Goal: Information Seeking & Learning: Learn about a topic

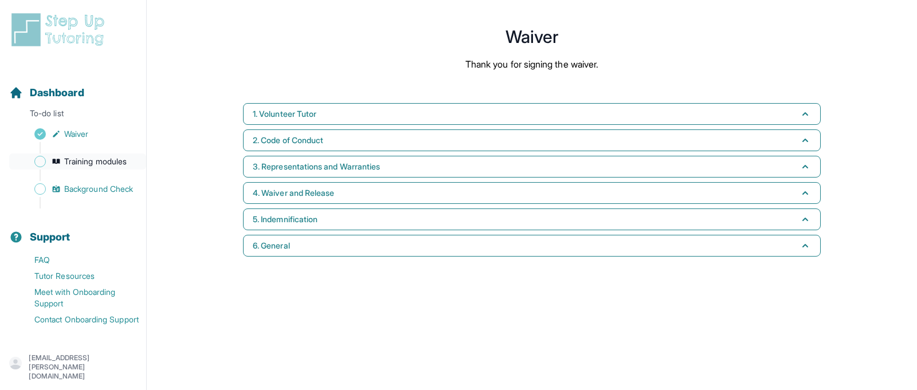
click at [88, 163] on span "Training modules" at bounding box center [95, 161] width 62 height 11
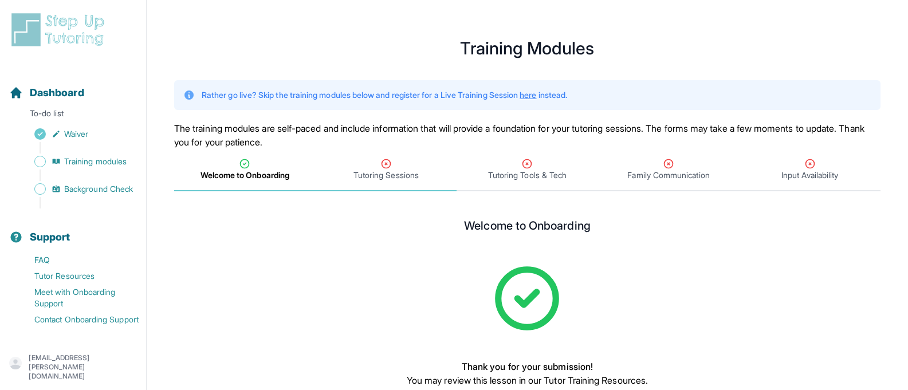
click at [343, 168] on div "Tutoring Sessions" at bounding box center [386, 169] width 137 height 23
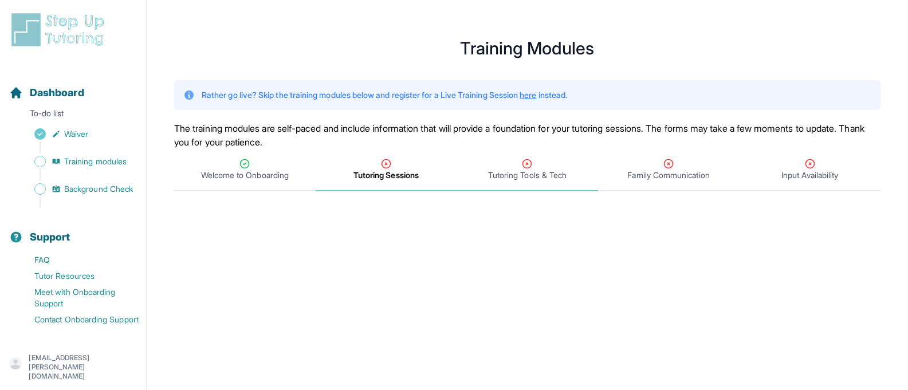
click at [539, 170] on span "Tutoring Tools & Tech" at bounding box center [527, 175] width 78 height 11
click at [807, 170] on span "Input Availability" at bounding box center [810, 175] width 57 height 11
click at [535, 171] on span "Tutoring Tools & Tech" at bounding box center [527, 175] width 78 height 11
click at [651, 171] on span "Family Communication" at bounding box center [668, 175] width 82 height 11
click at [795, 161] on div "Input Availability" at bounding box center [809, 169] width 137 height 23
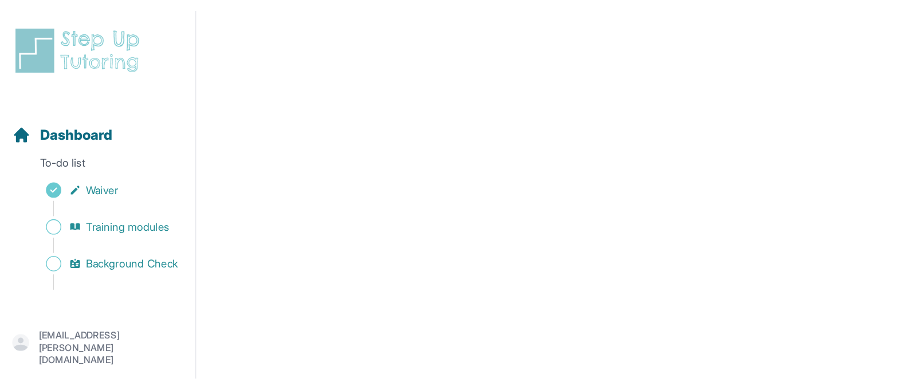
scroll to position [520, 0]
